Goal: Information Seeking & Learning: Learn about a topic

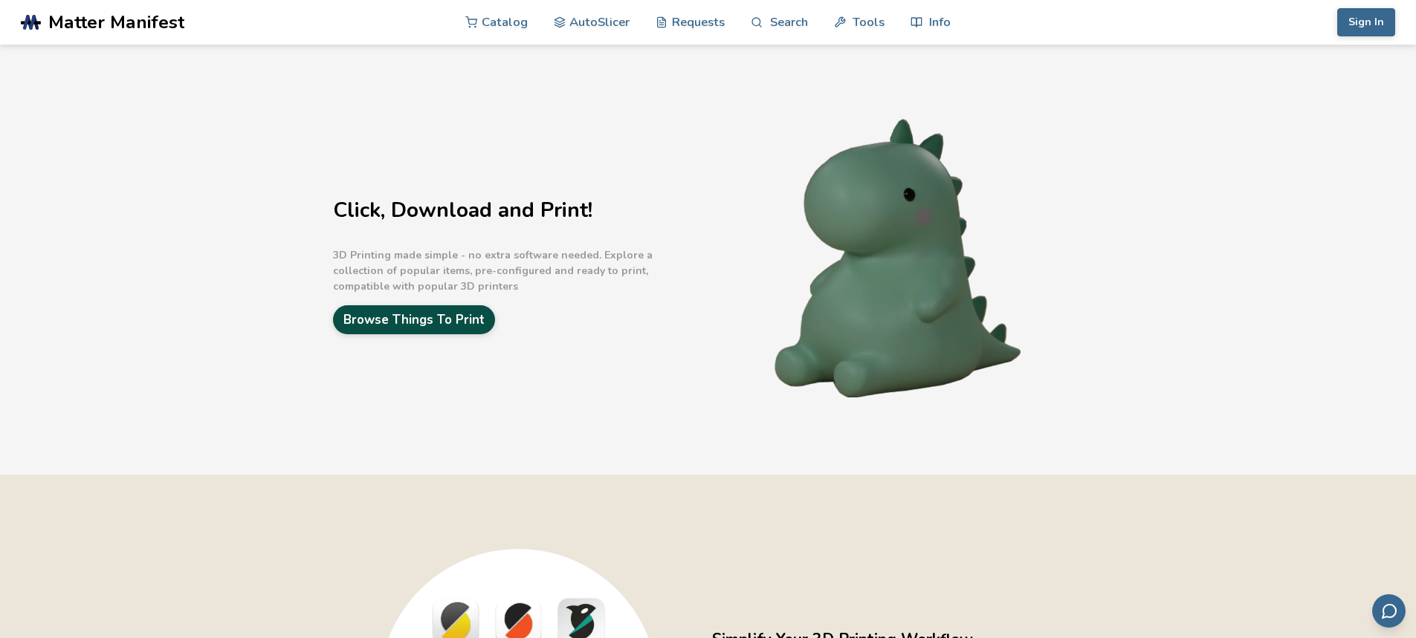
click at [465, 314] on link "Browse Things To Print" at bounding box center [414, 319] width 162 height 29
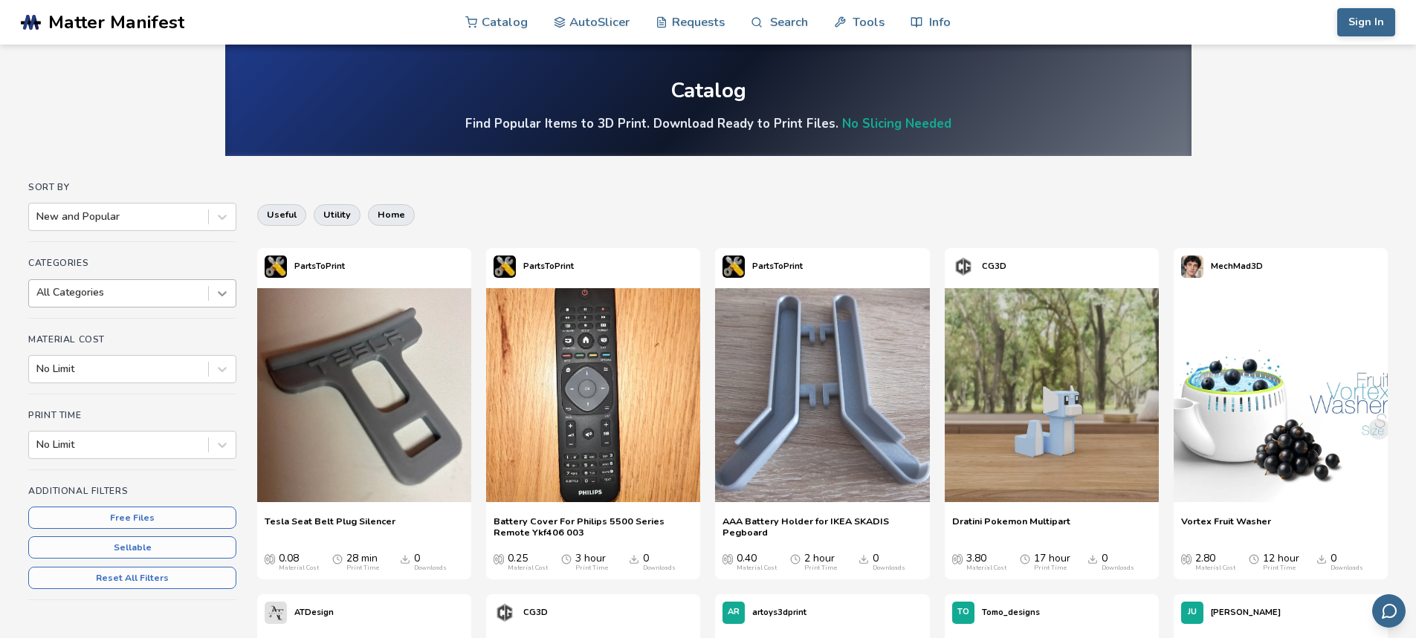
click at [223, 292] on icon at bounding box center [222, 293] width 15 height 15
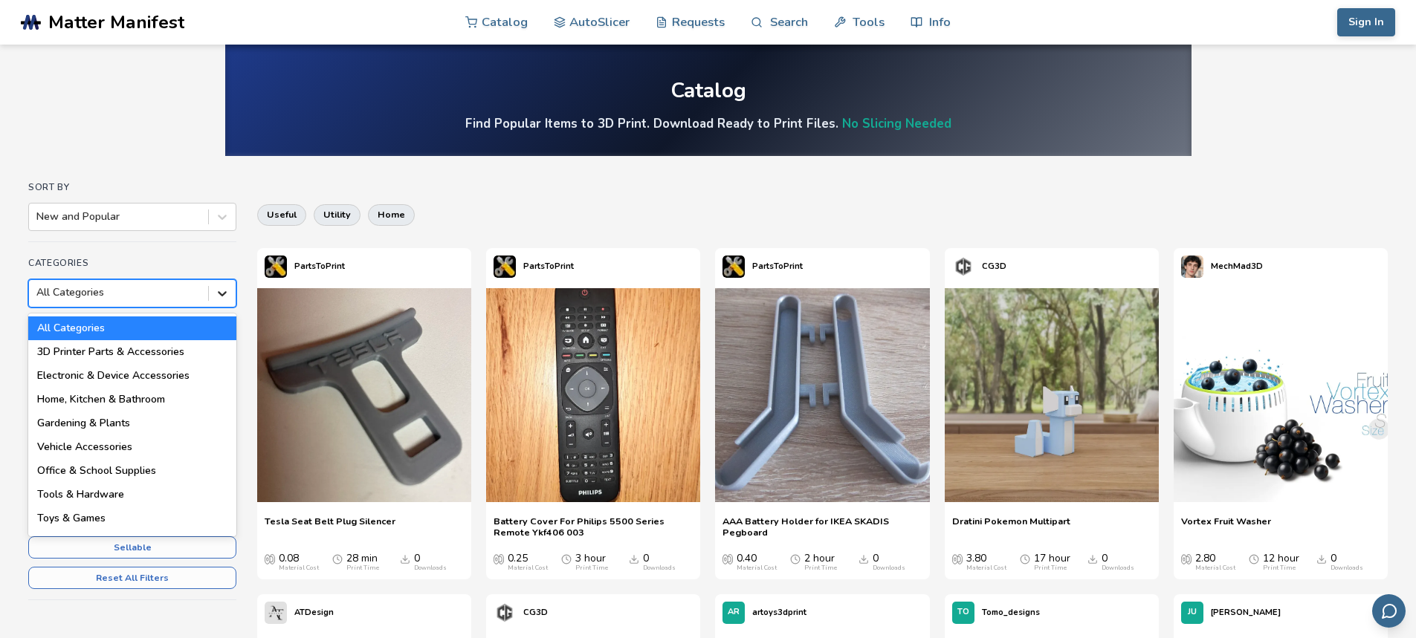
click at [226, 292] on icon at bounding box center [222, 293] width 9 height 5
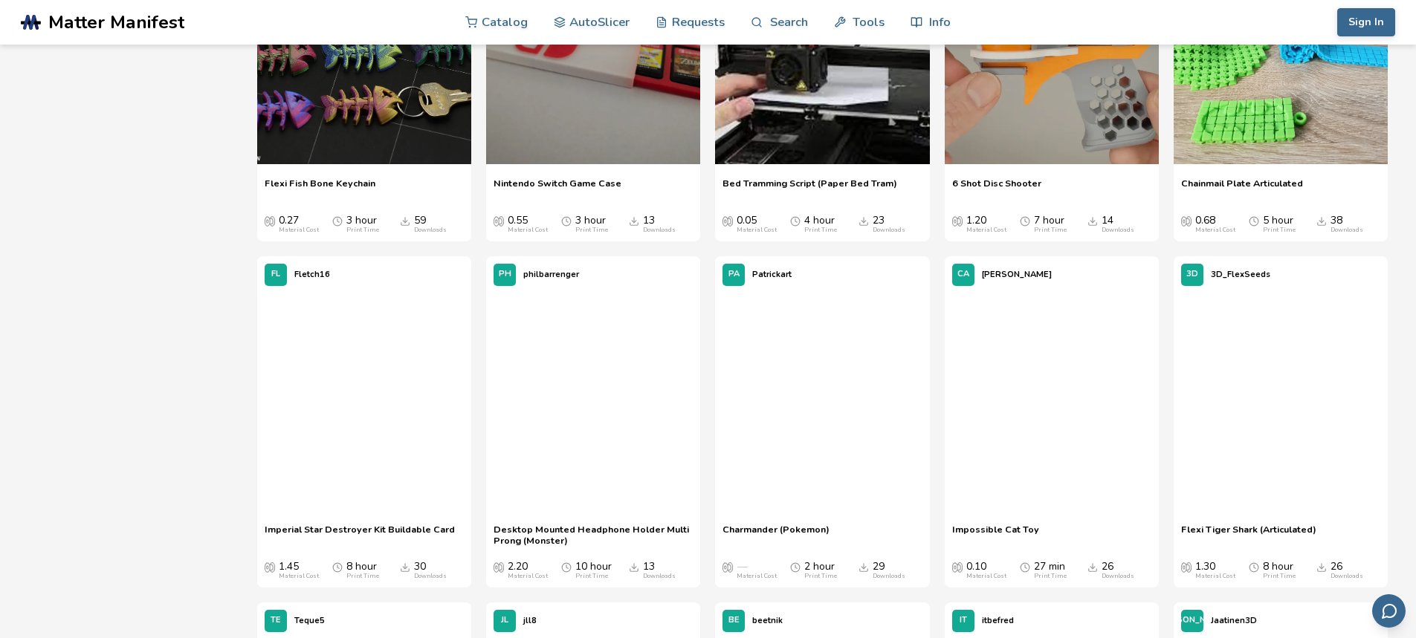
scroll to position [3121, 0]
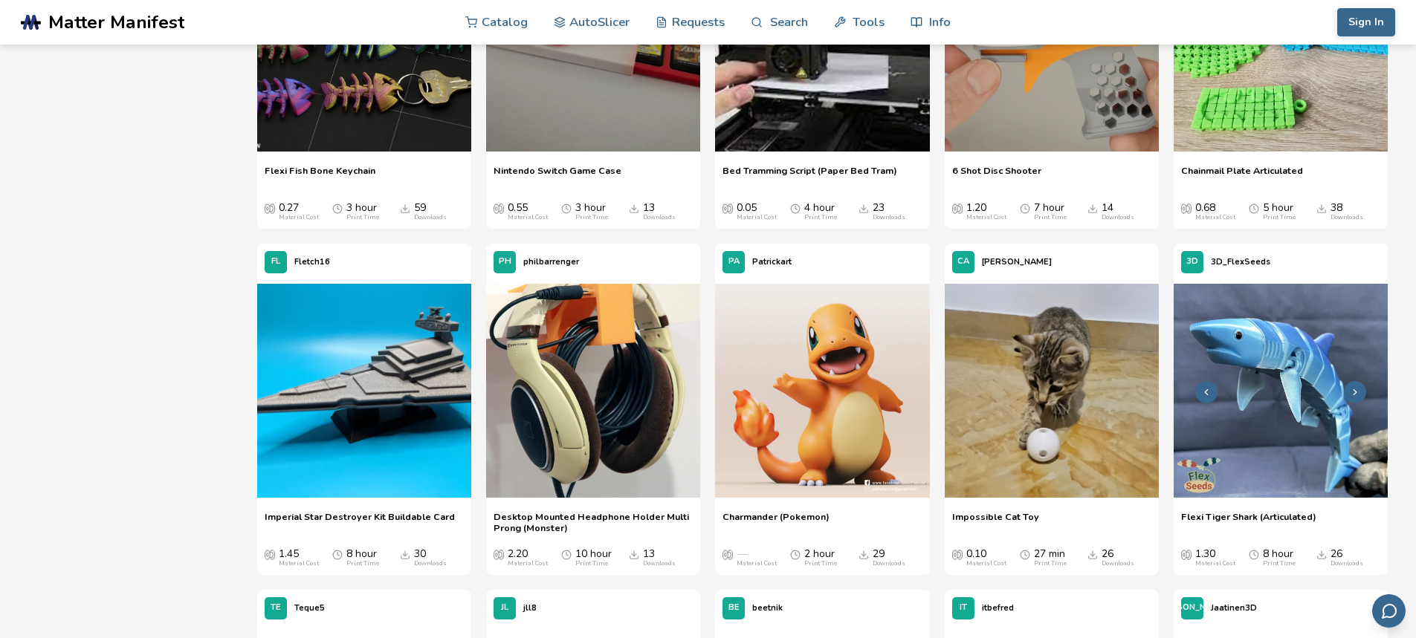
click at [1277, 356] on img at bounding box center [1280, 391] width 214 height 214
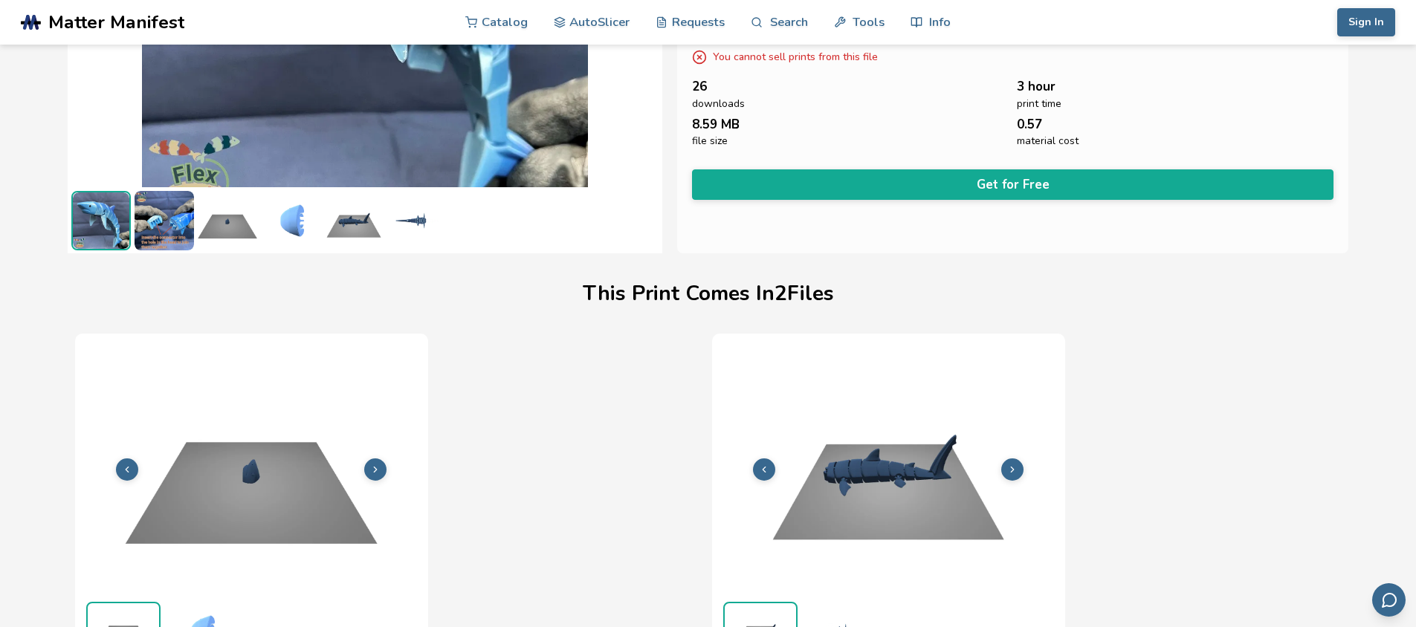
scroll to position [25, 6]
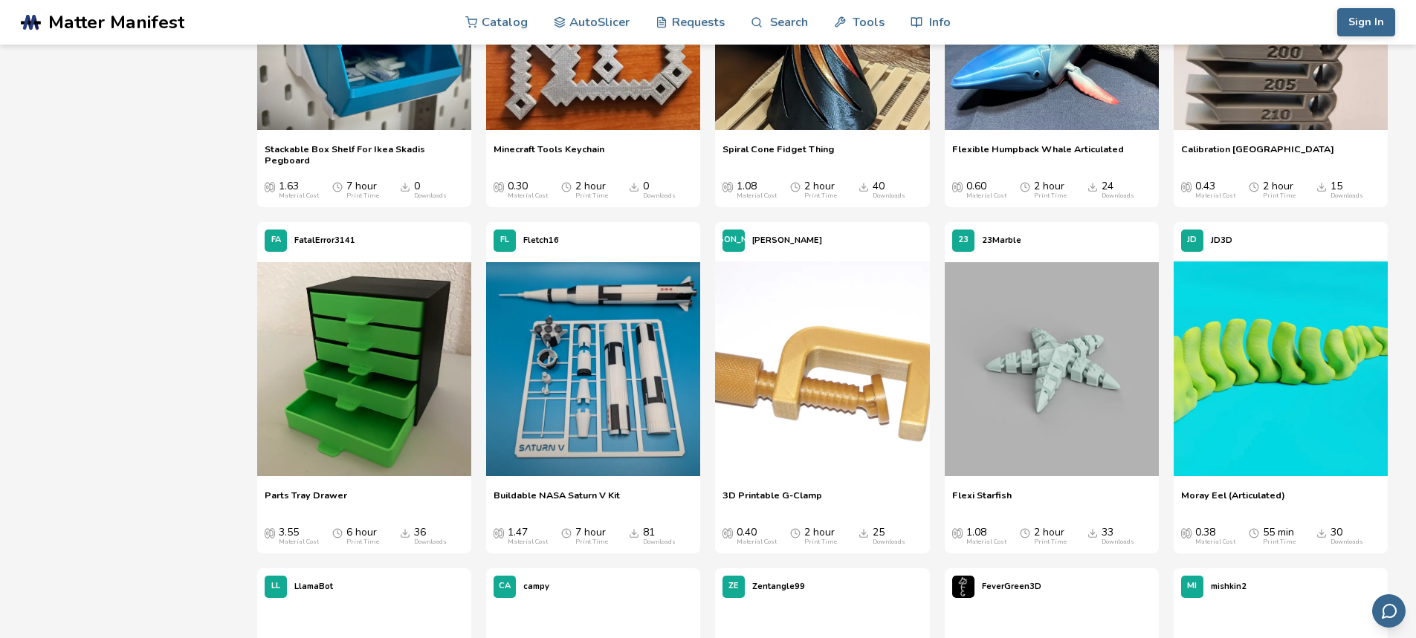
scroll to position [4195, 0]
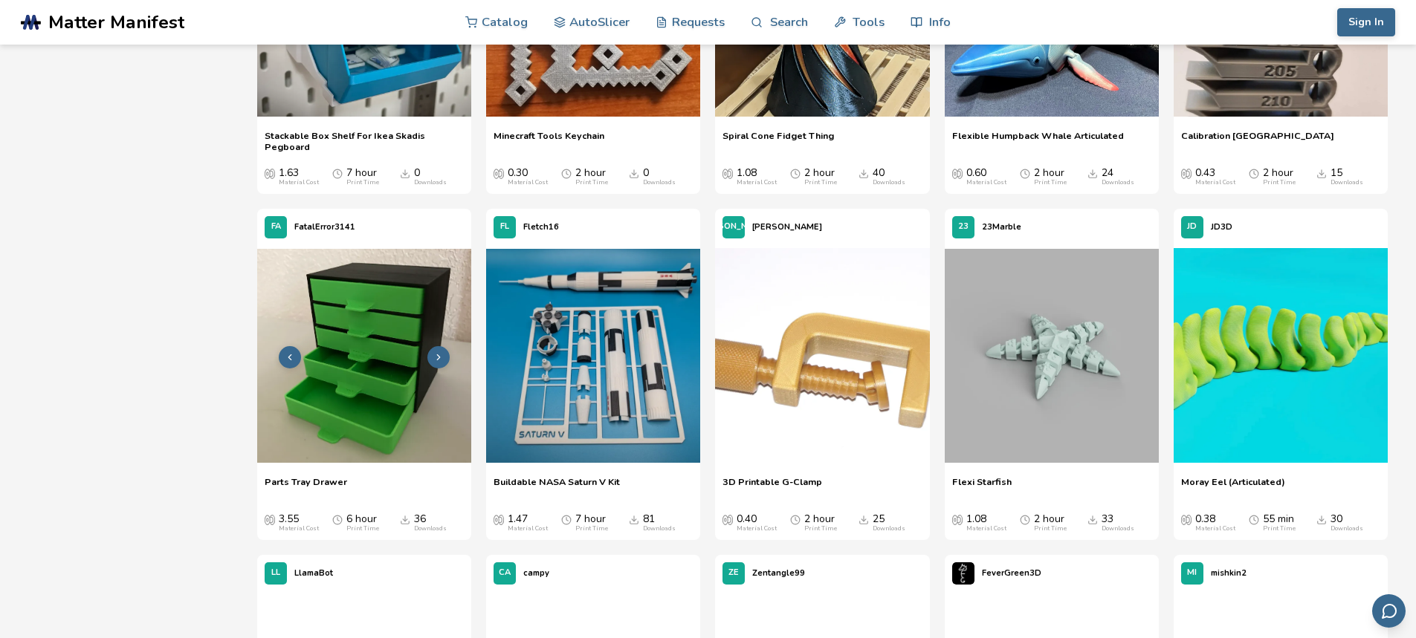
click at [413, 345] on img at bounding box center [364, 356] width 214 height 214
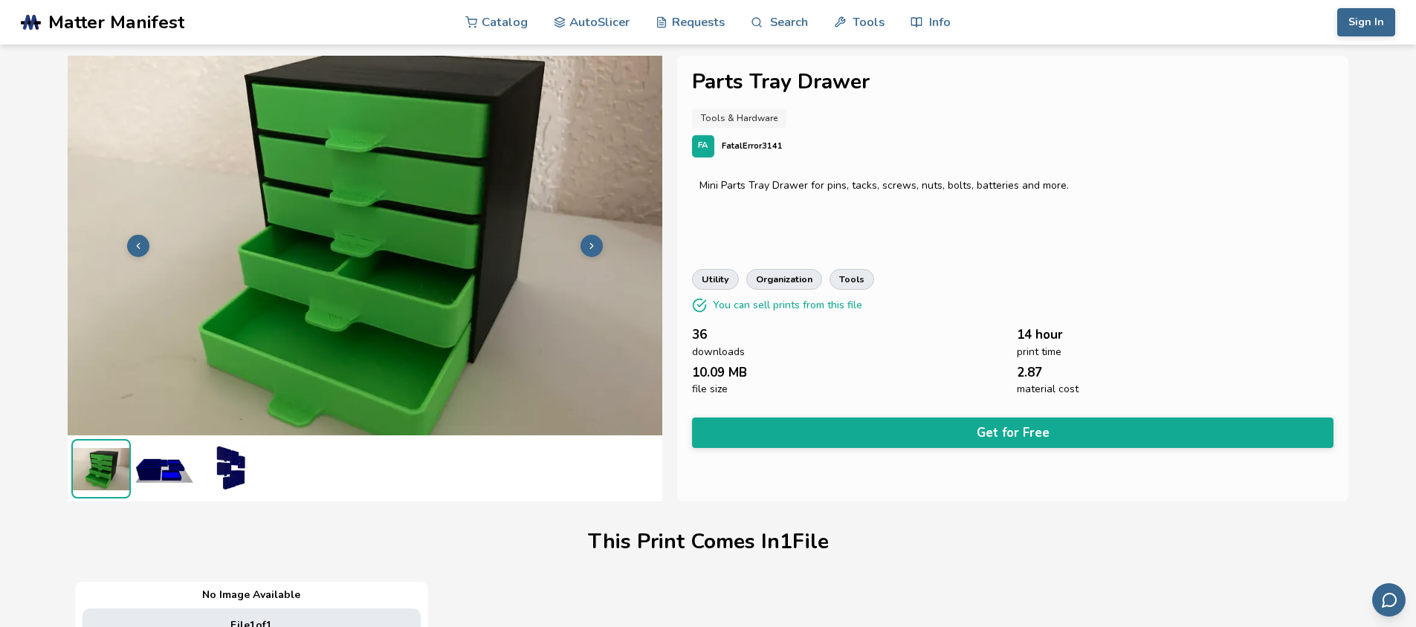
click at [101, 469] on img at bounding box center [101, 469] width 56 height 56
click at [161, 470] on img at bounding box center [163, 468] width 59 height 59
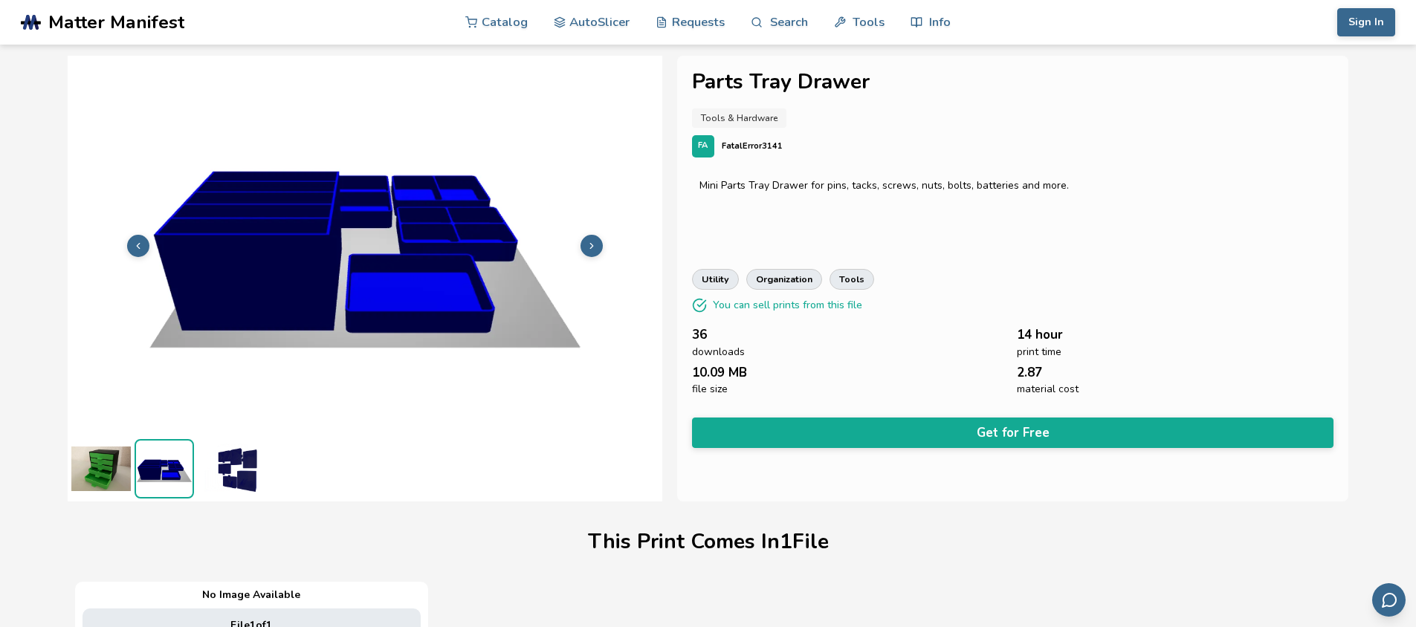
click at [224, 474] on img at bounding box center [227, 468] width 59 height 59
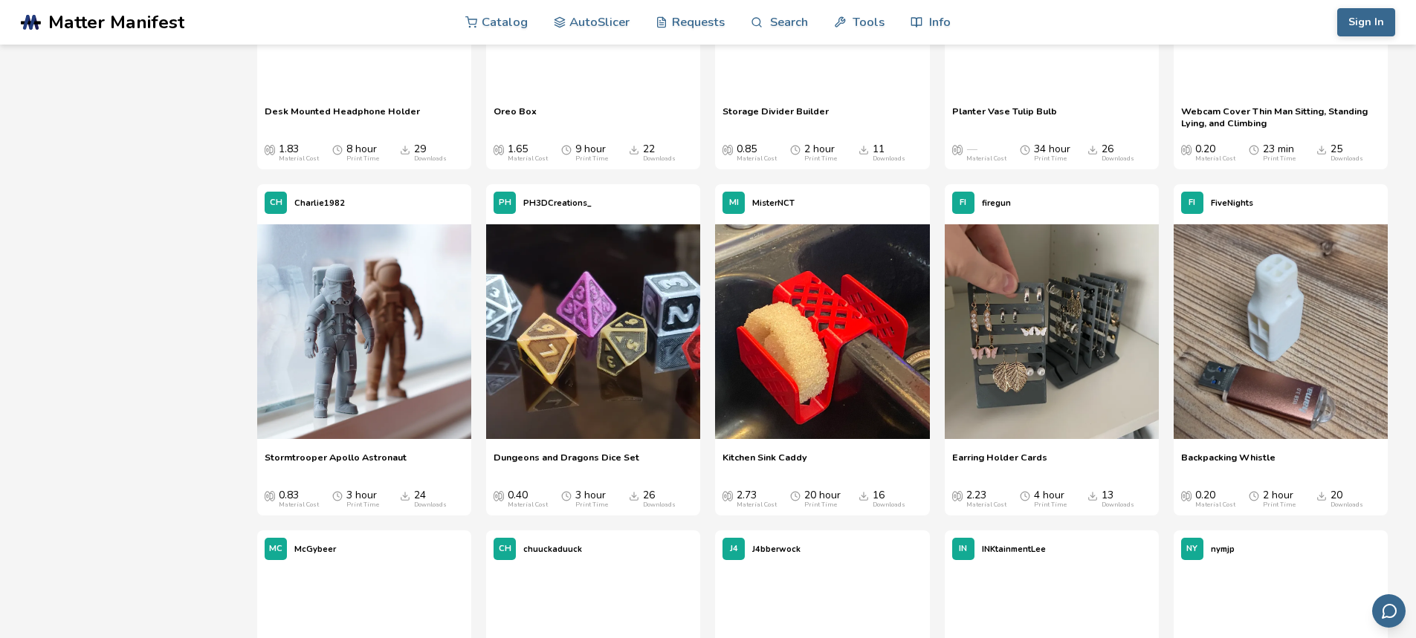
scroll to position [7687, 0]
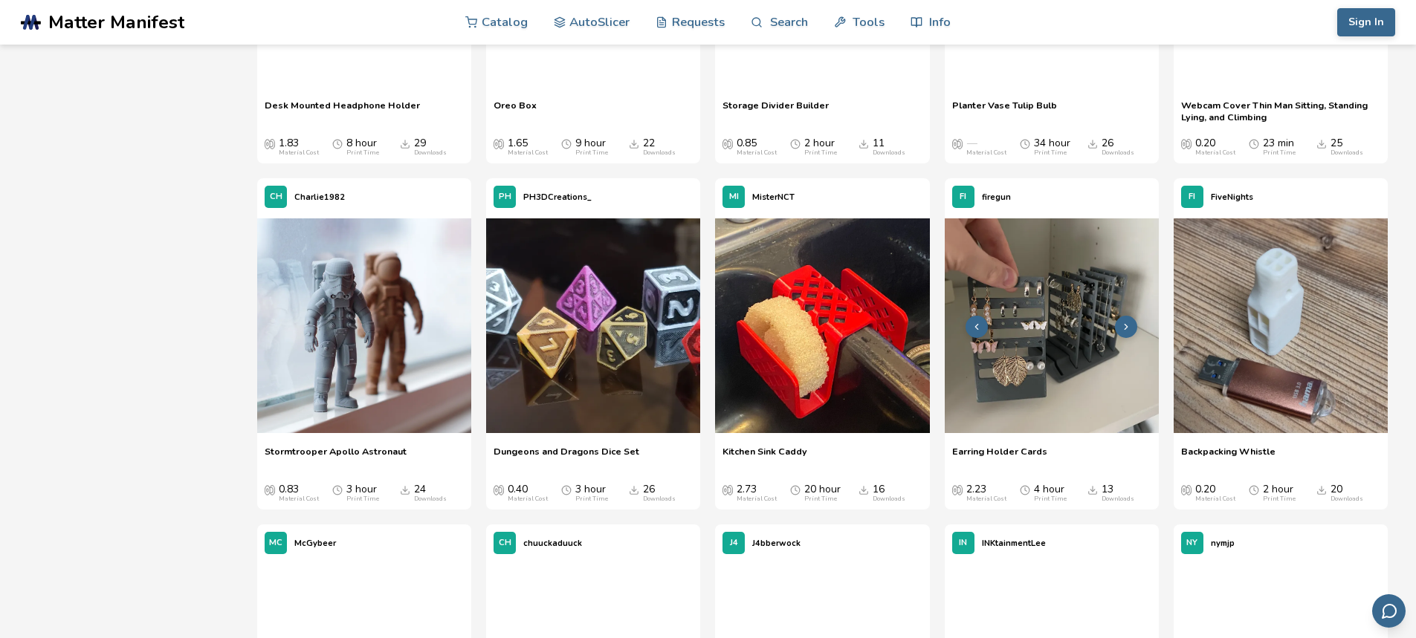
click at [1030, 317] on img at bounding box center [1051, 325] width 214 height 214
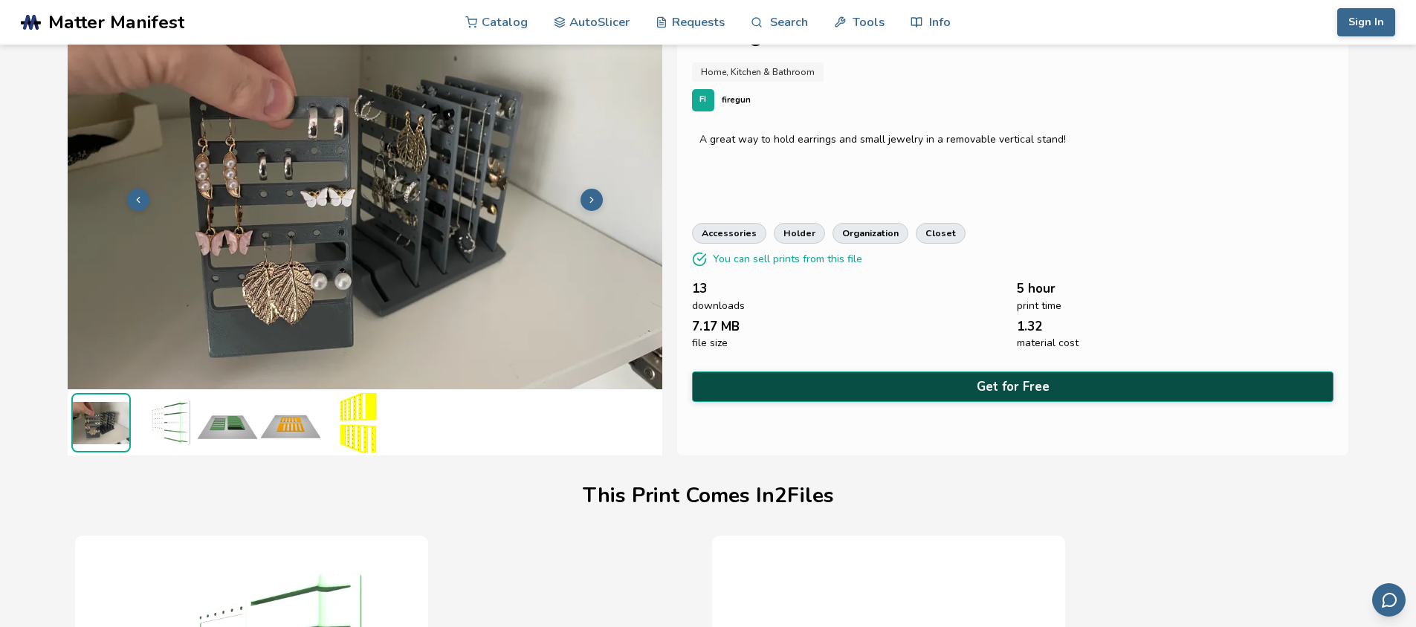
scroll to position [25, 6]
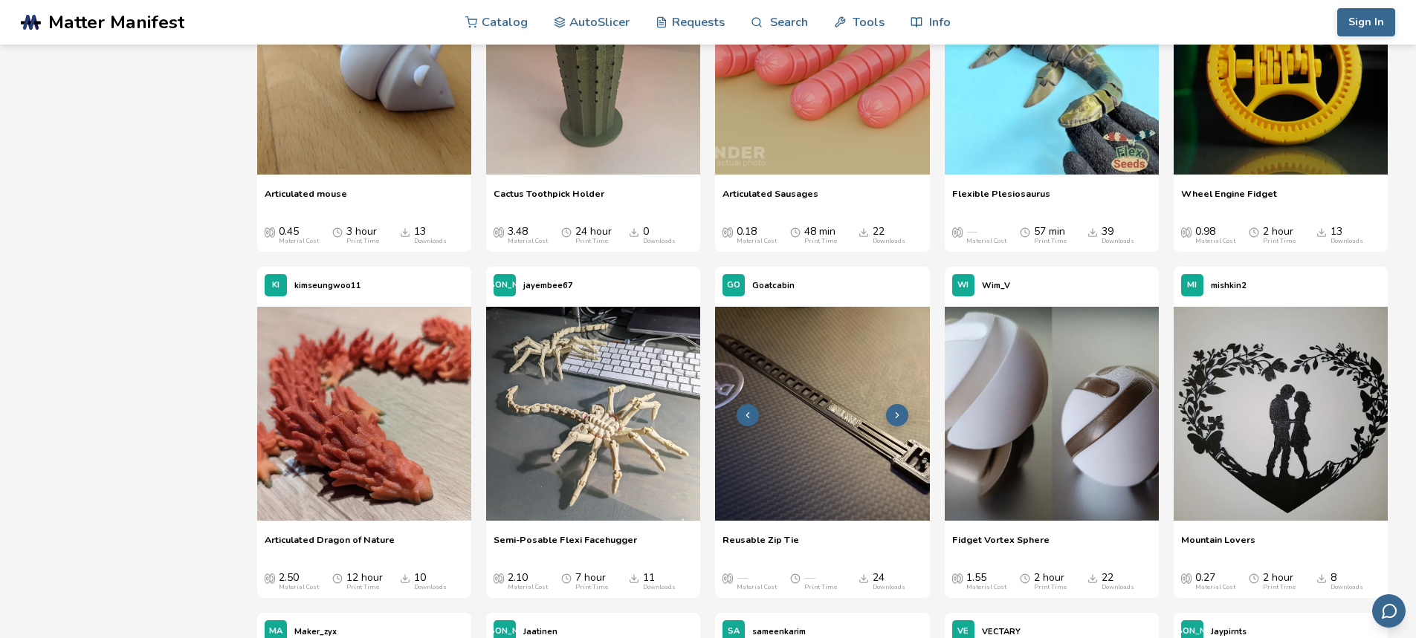
scroll to position [8802, 0]
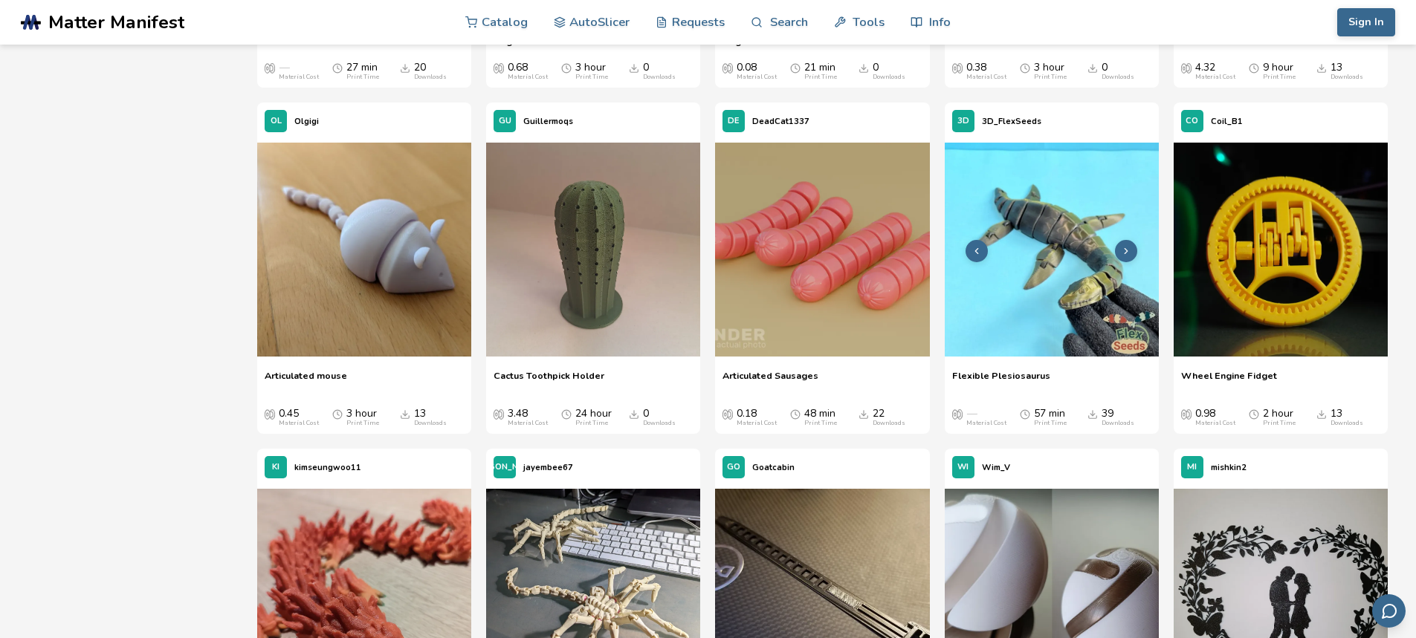
click at [1043, 257] on img at bounding box center [1051, 250] width 214 height 214
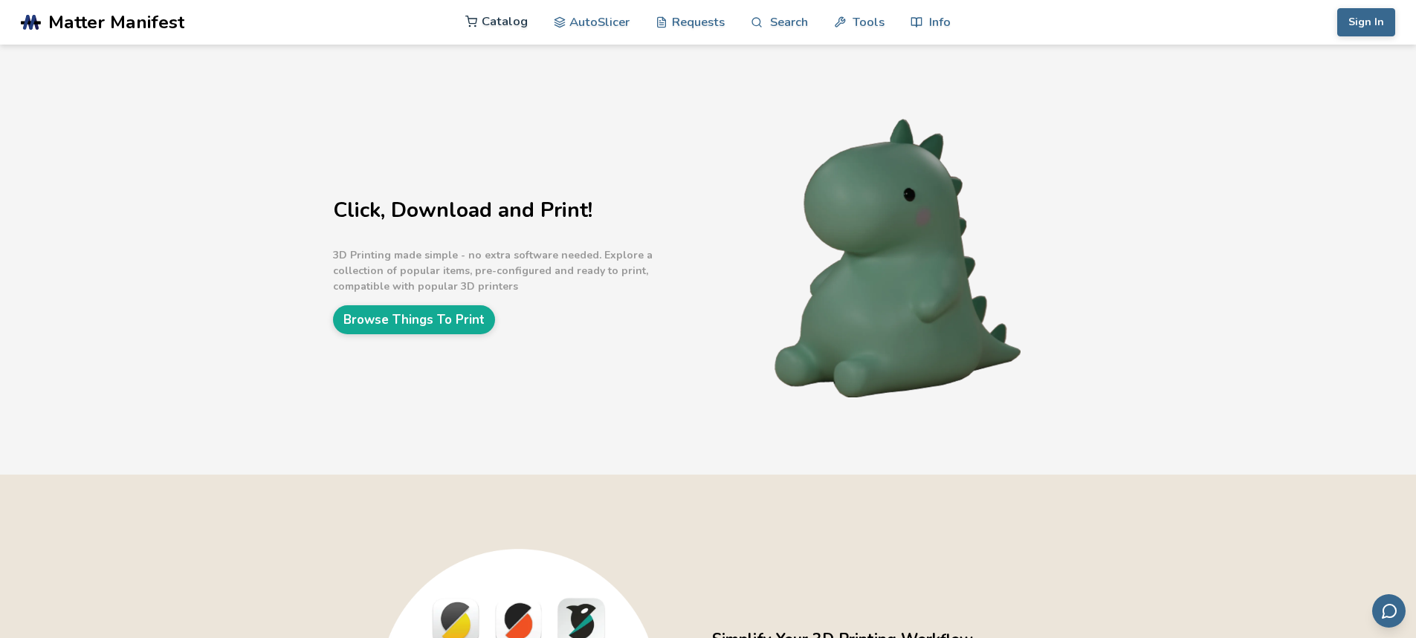
click at [501, 21] on link "Catalog" at bounding box center [496, 21] width 62 height 45
